Goal: Navigation & Orientation: Find specific page/section

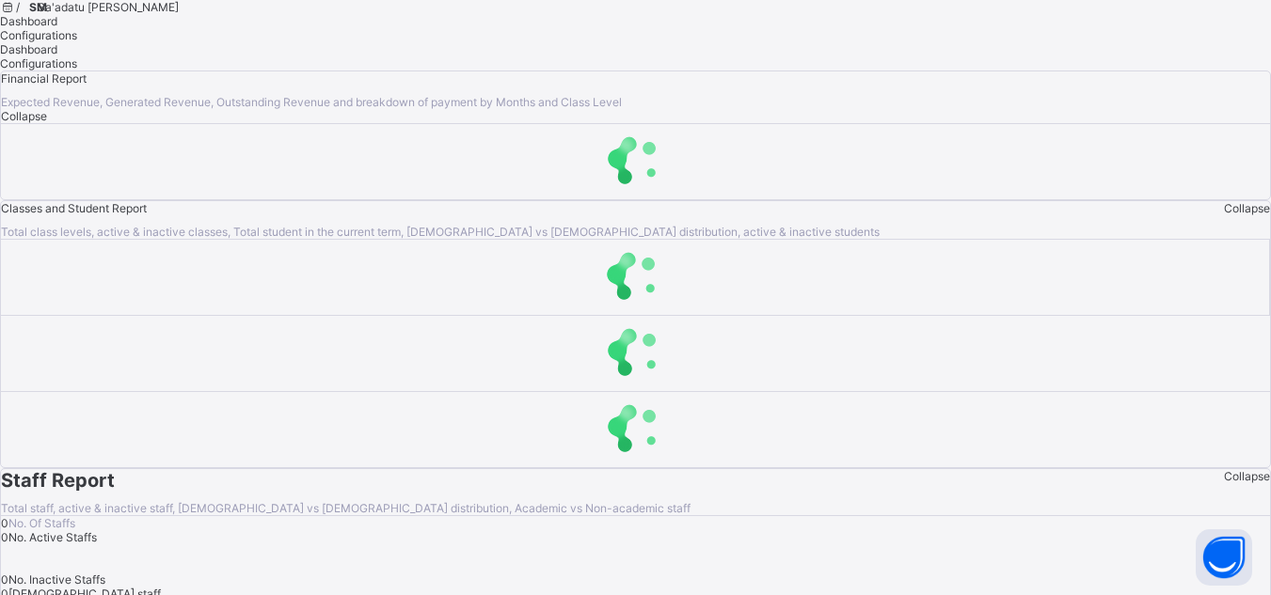
click at [179, 14] on span "Sa'adatu [PERSON_NAME]" at bounding box center [108, 7] width 141 height 14
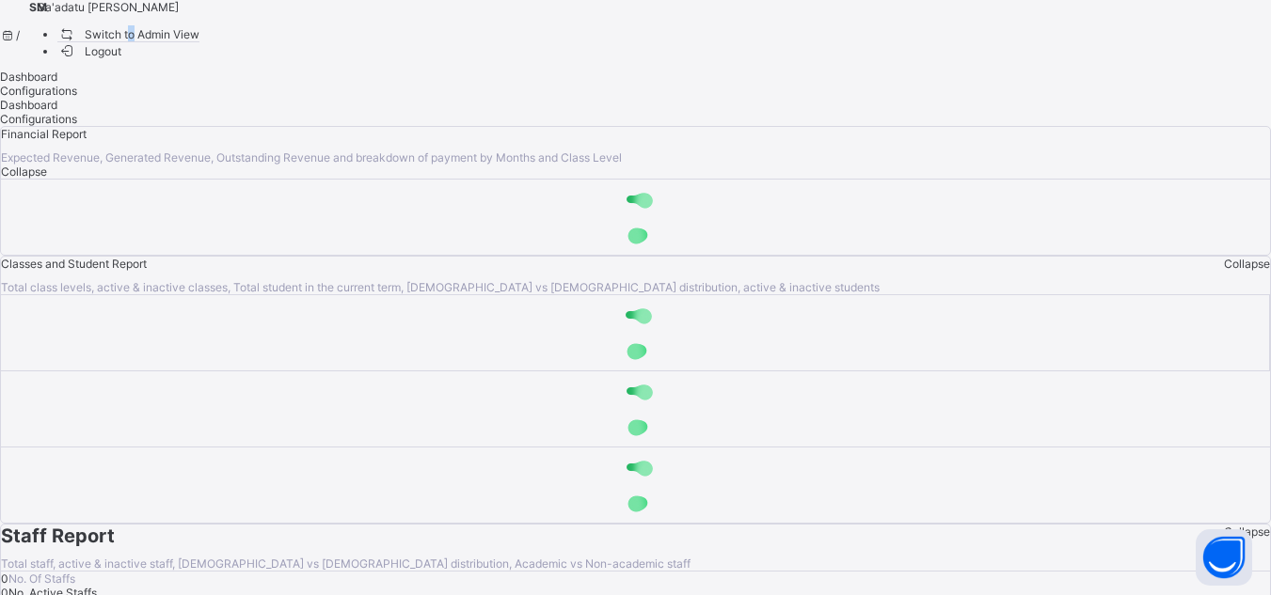
click at [200, 44] on span "Switch to Admin View" at bounding box center [128, 34] width 143 height 20
